Goal: Check status: Check status

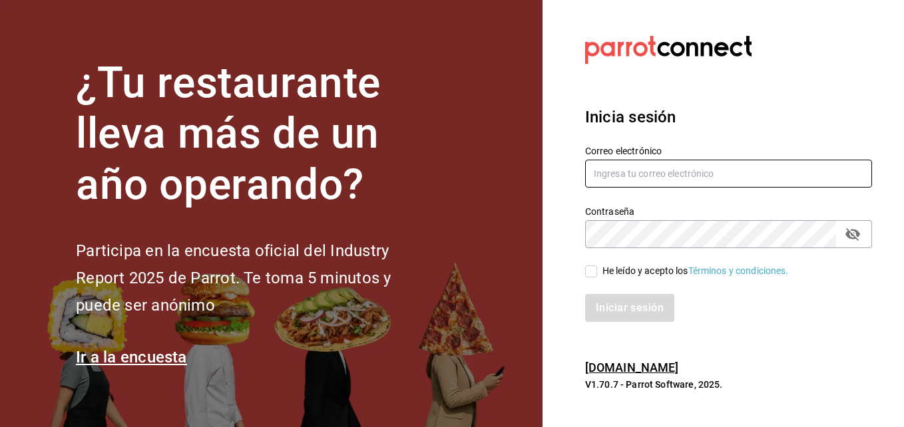
type input "[EMAIL_ADDRESS][DOMAIN_NAME]"
click at [597, 272] on span "He leído y acepto los Términos y condiciones." at bounding box center [693, 271] width 192 height 14
click at [597, 272] on input "He leído y acepto los Términos y condiciones." at bounding box center [591, 272] width 12 height 12
checkbox input "true"
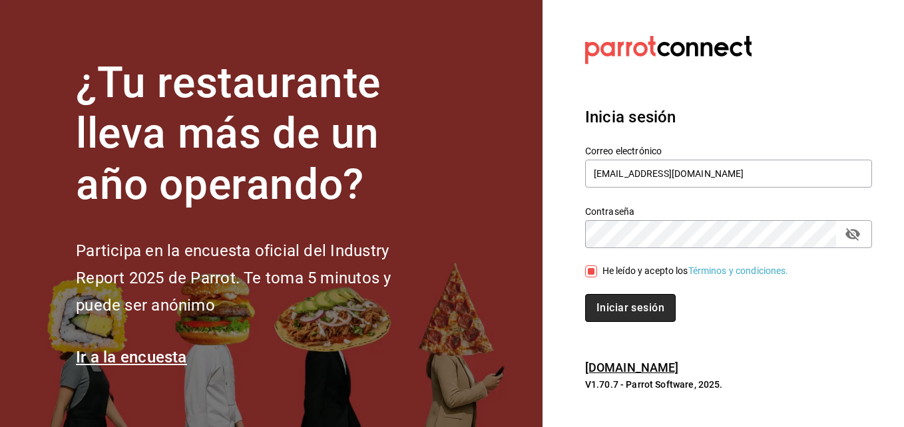
click at [617, 304] on button "Iniciar sesión" at bounding box center [630, 308] width 91 height 28
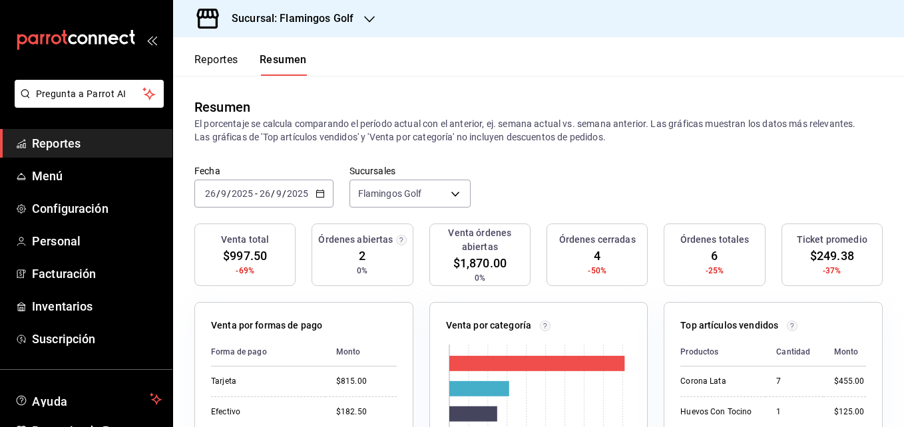
click at [220, 59] on button "Reportes" at bounding box center [216, 64] width 44 height 23
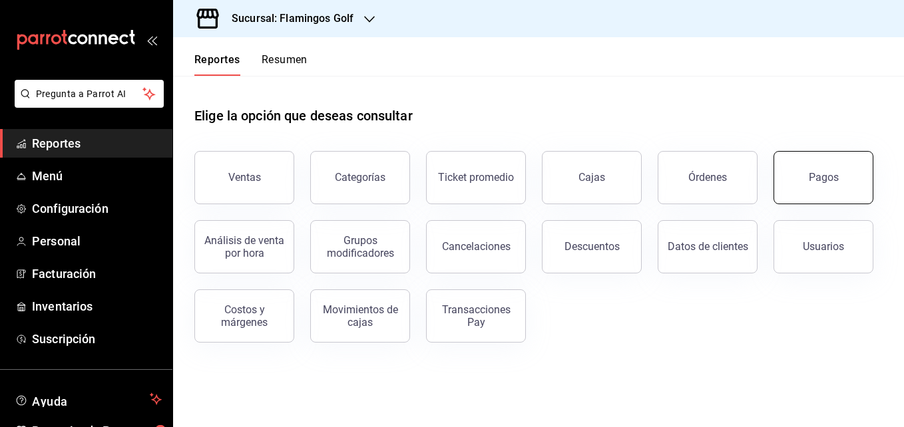
click at [815, 183] on div "Pagos" at bounding box center [824, 177] width 30 height 13
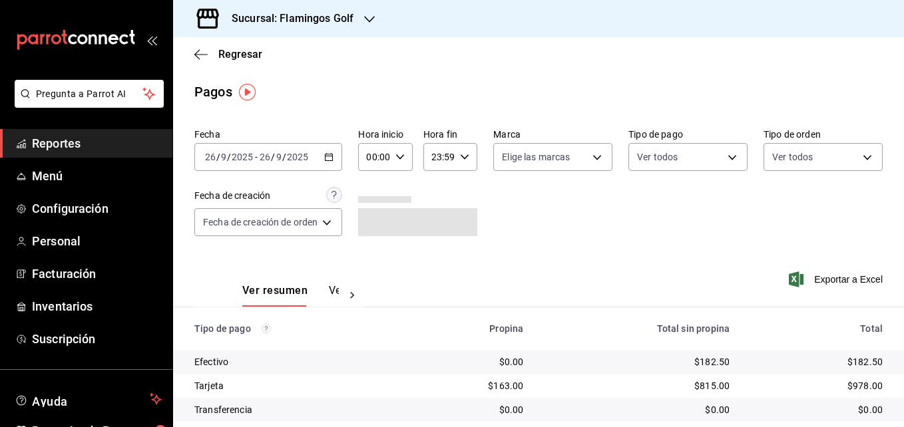
click at [330, 159] on icon "button" at bounding box center [328, 156] width 9 height 9
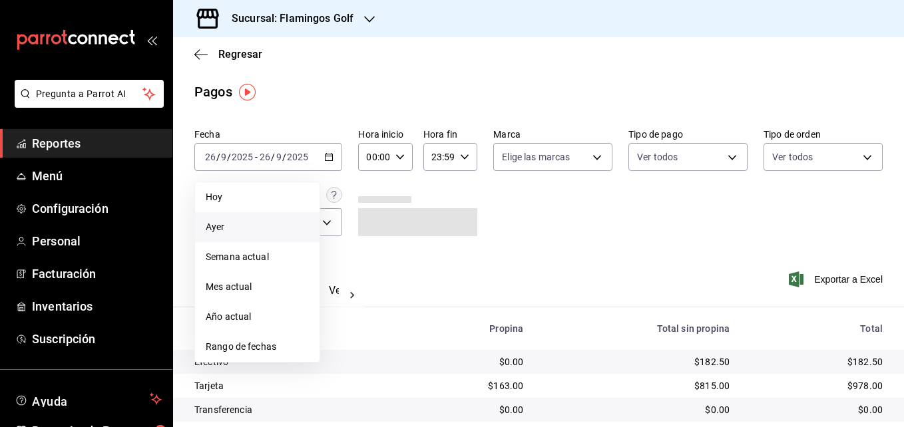
click at [232, 230] on span "Ayer" at bounding box center [257, 227] width 103 height 14
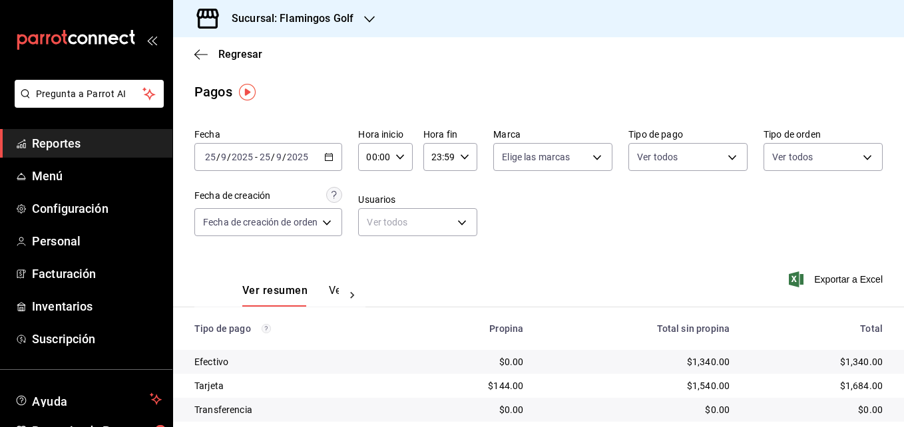
click at [371, 15] on icon "button" at bounding box center [369, 19] width 11 height 11
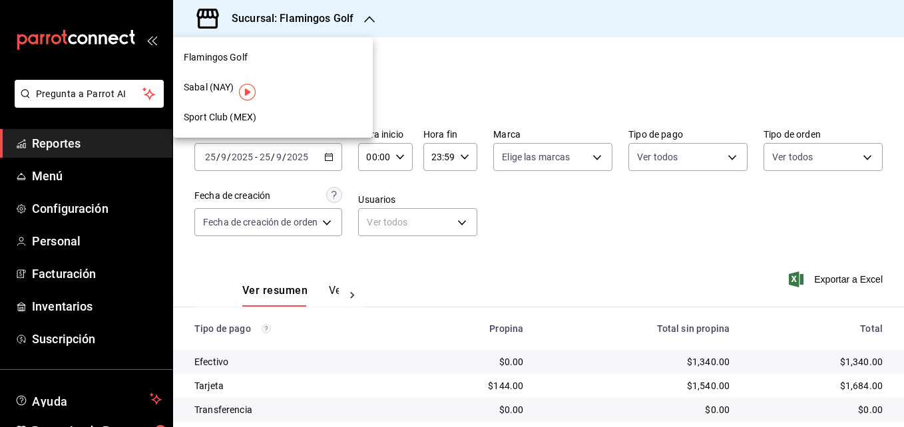
click at [210, 85] on span "Sabal (NAY)" at bounding box center [209, 88] width 50 height 14
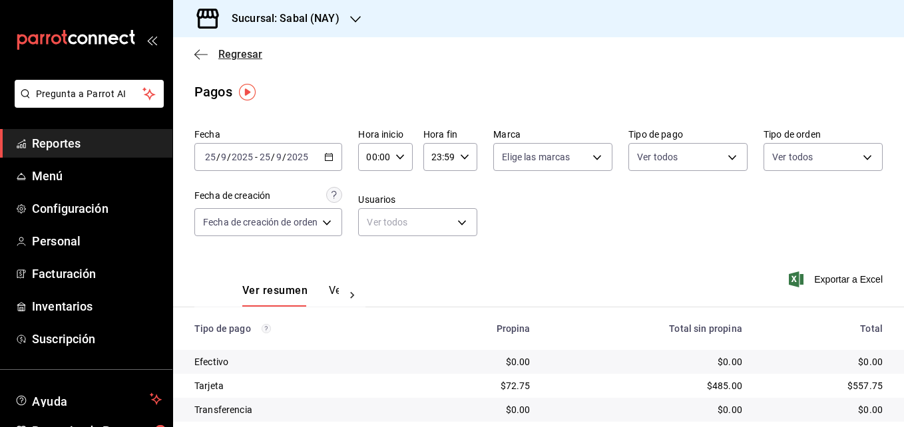
click at [200, 53] on icon "button" at bounding box center [200, 55] width 13 height 12
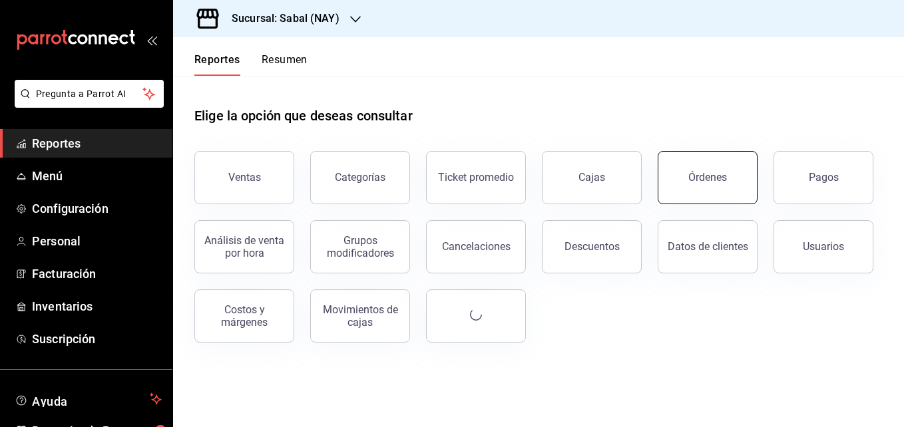
click at [716, 186] on button "Órdenes" at bounding box center [708, 177] width 100 height 53
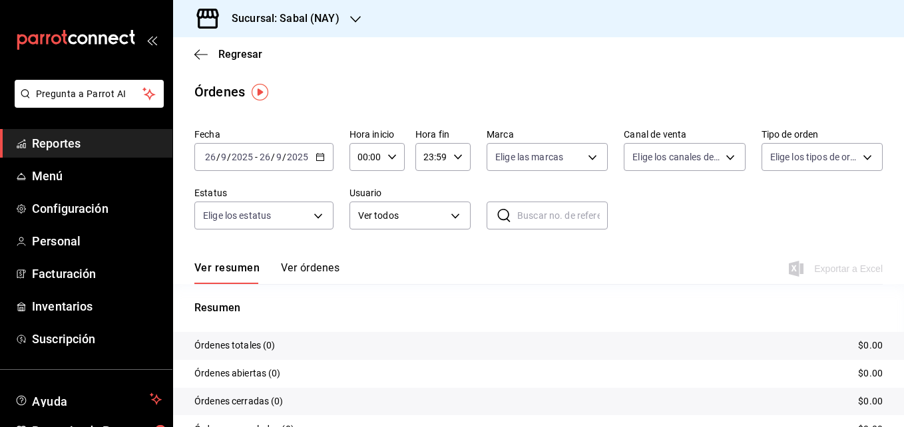
click at [318, 158] on icon "button" at bounding box center [319, 156] width 9 height 9
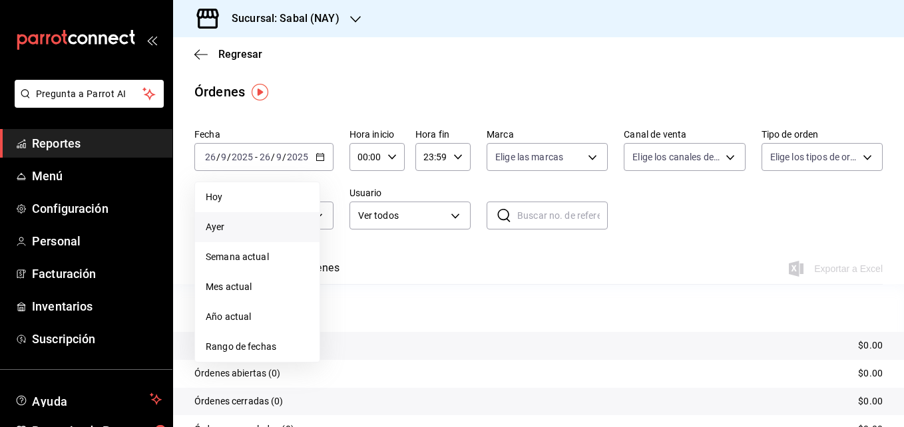
click at [239, 229] on span "Ayer" at bounding box center [257, 227] width 103 height 14
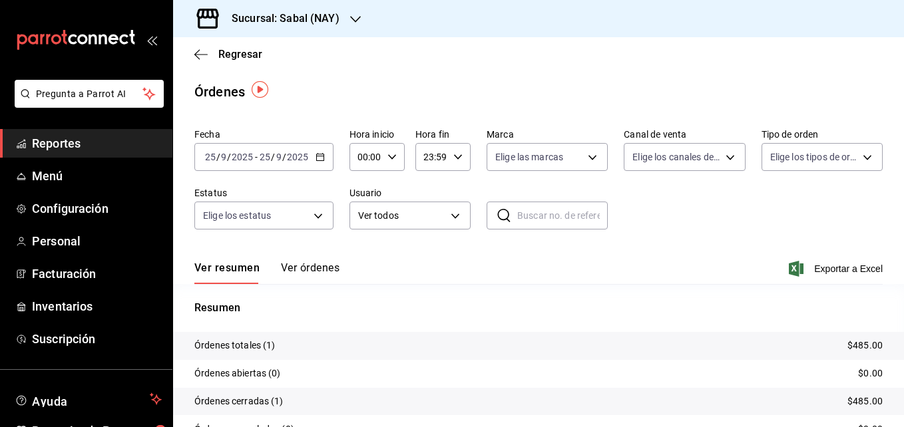
scroll to position [95, 0]
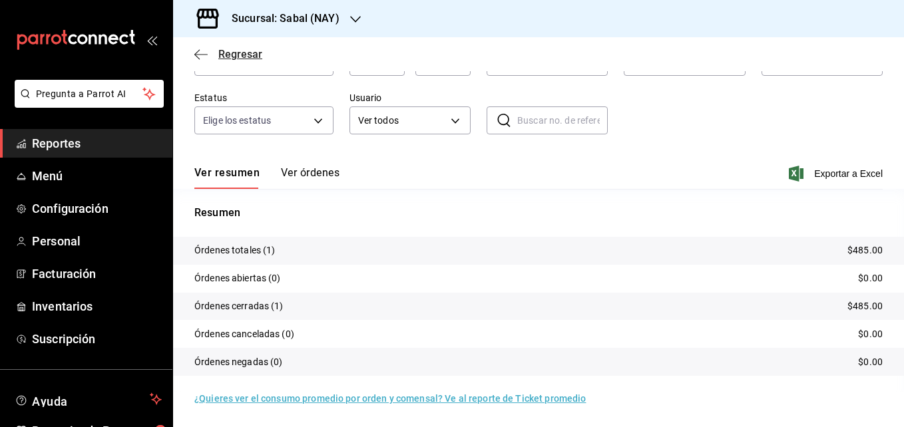
click at [202, 57] on icon "button" at bounding box center [200, 55] width 13 height 12
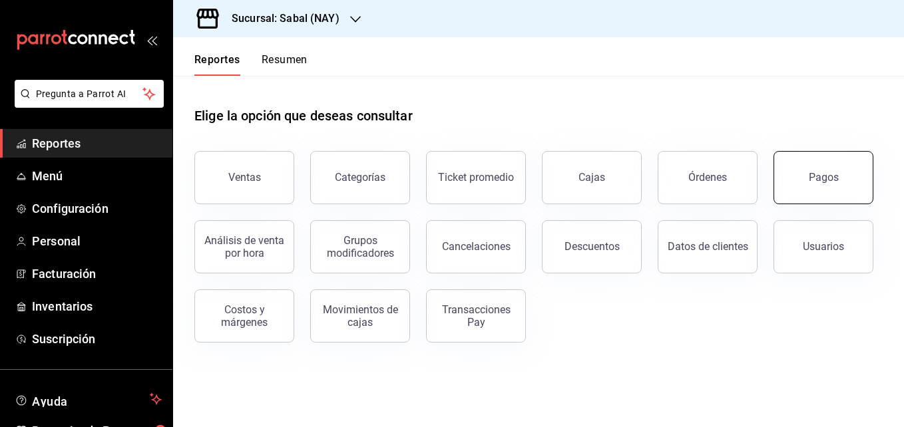
click at [828, 184] on button "Pagos" at bounding box center [823, 177] width 100 height 53
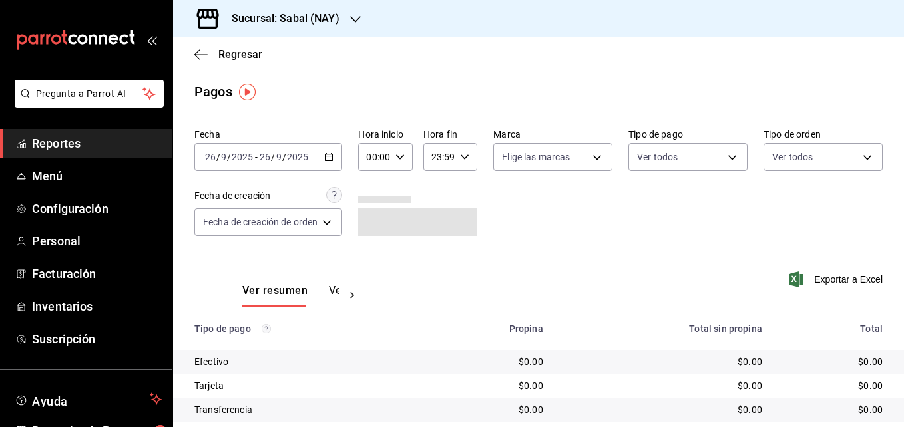
click at [333, 156] on icon "button" at bounding box center [328, 156] width 9 height 9
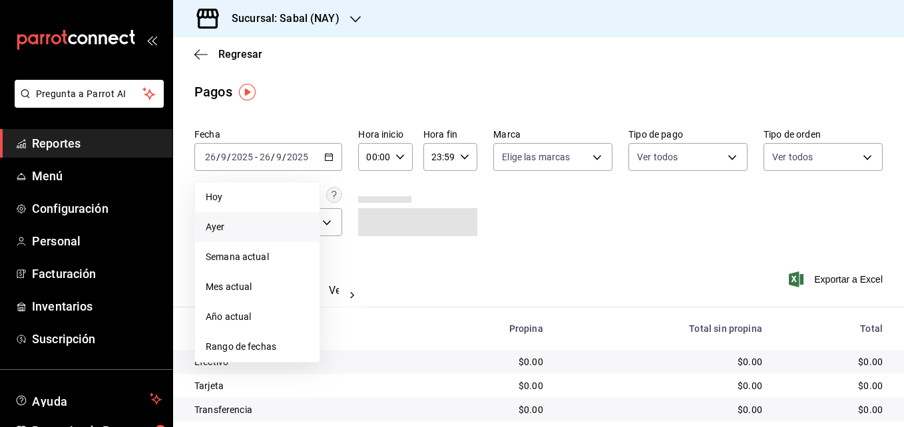
click at [220, 230] on span "Ayer" at bounding box center [257, 227] width 103 height 14
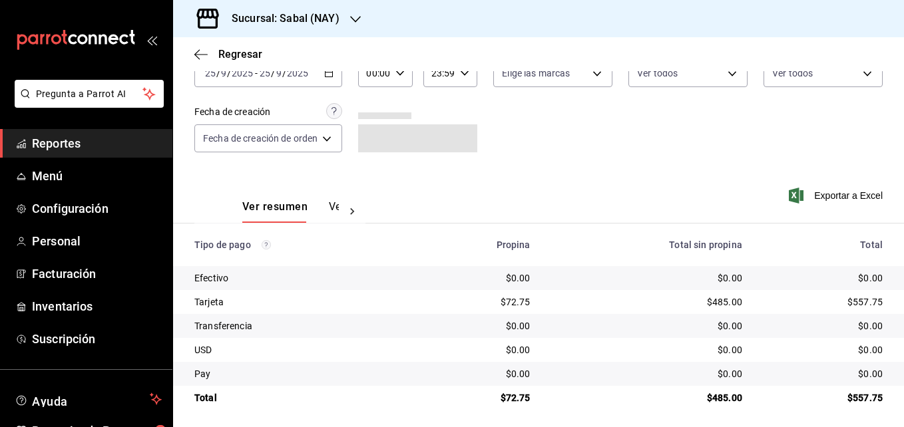
scroll to position [89, 0]
